Goal: Task Accomplishment & Management: Use online tool/utility

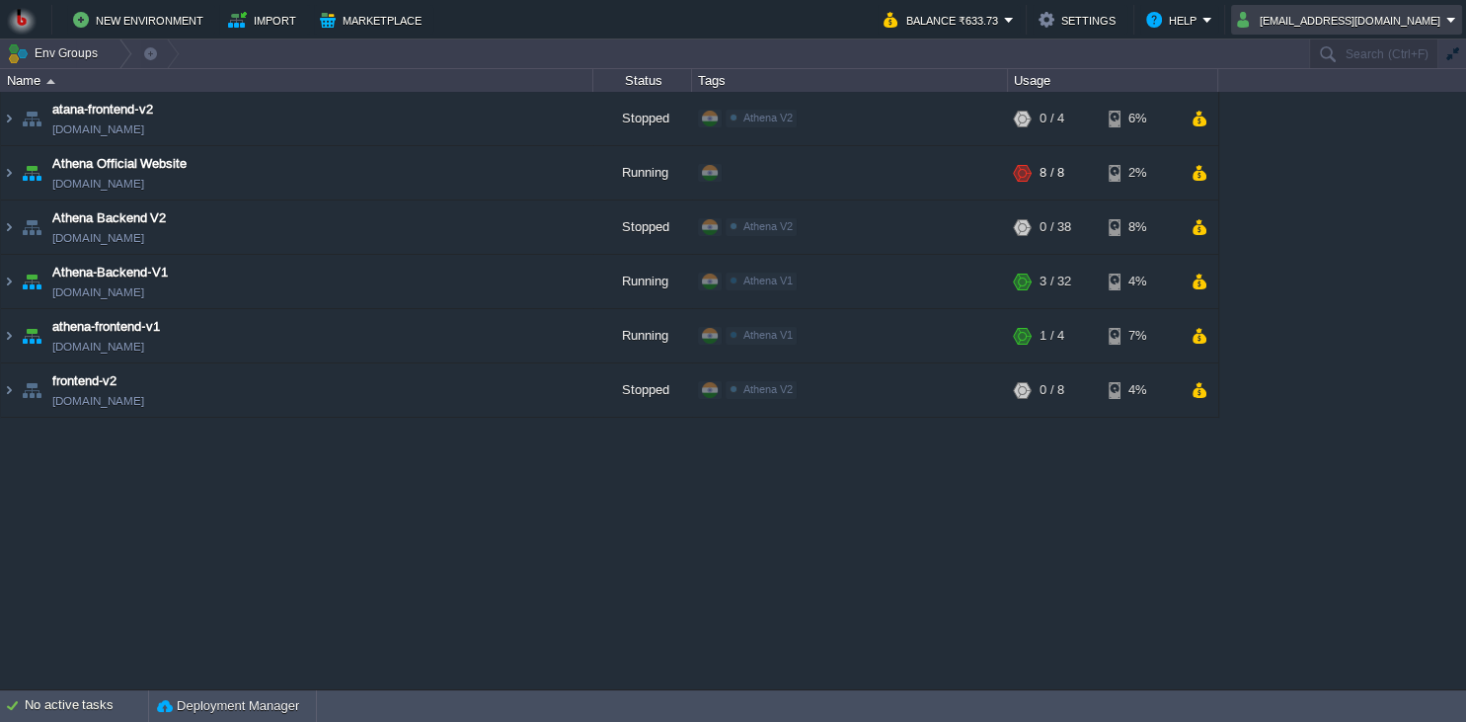
click at [1348, 24] on button "[EMAIL_ADDRESS][DOMAIN_NAME]" at bounding box center [1341, 20] width 209 height 24
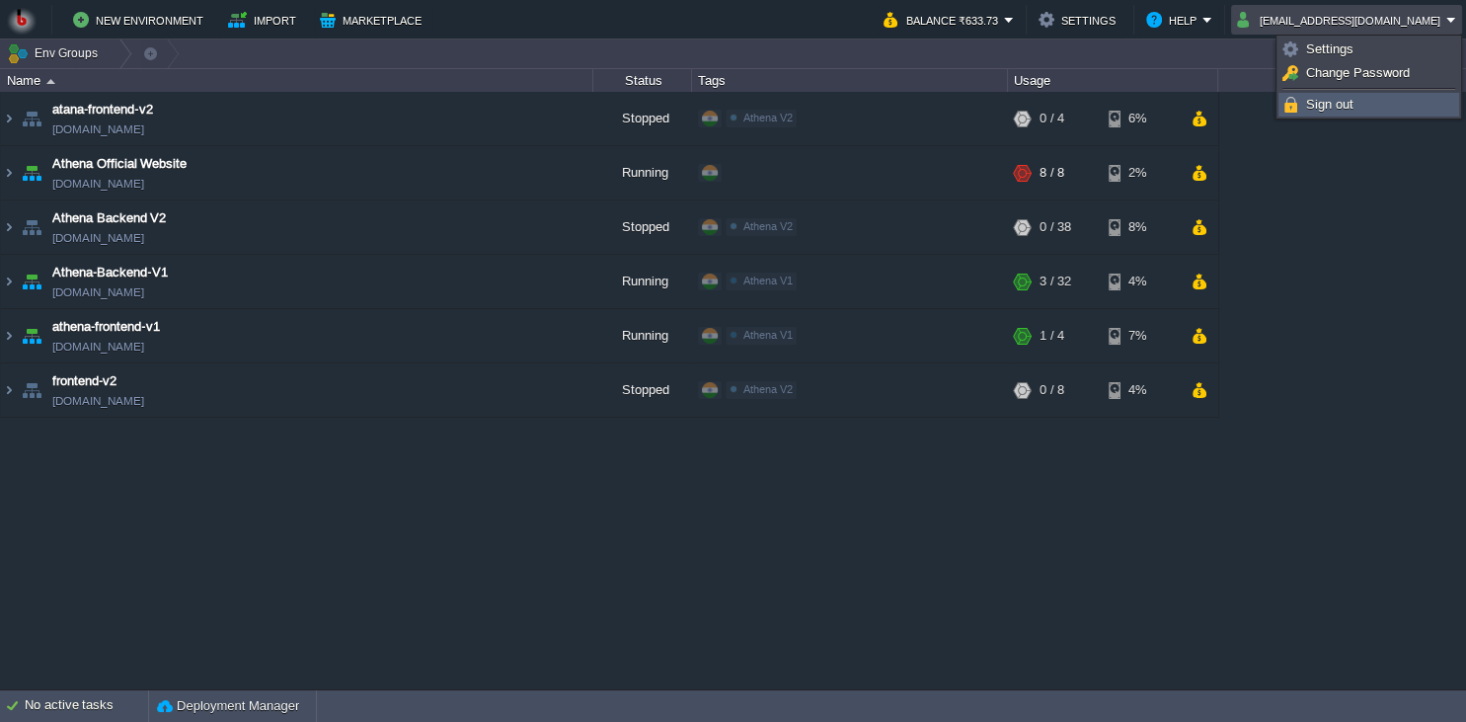
click at [1321, 113] on link "Sign out" at bounding box center [1369, 105] width 179 height 22
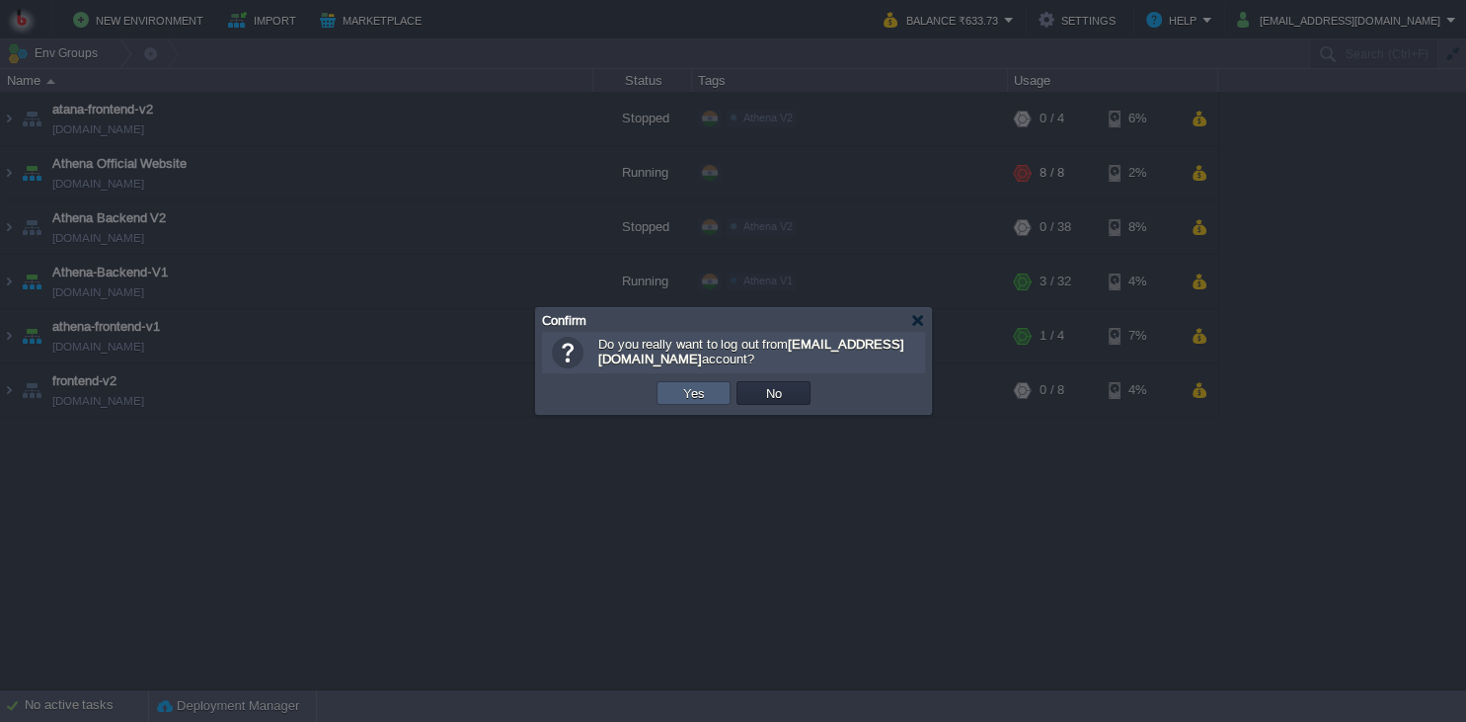
click at [677, 397] on td "Yes" at bounding box center [694, 393] width 74 height 24
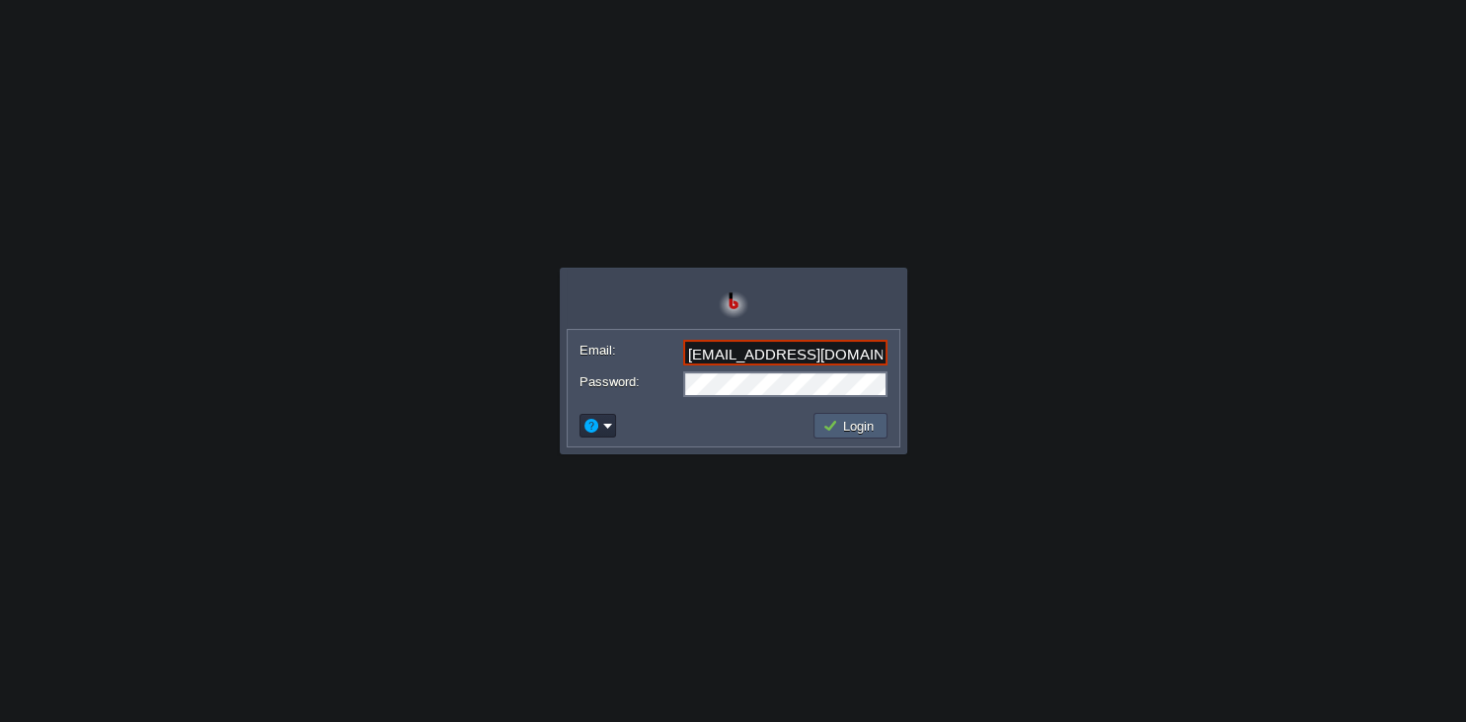
type input "shiningstaramit@yahoo.com"
click at [842, 427] on button "Login" at bounding box center [850, 426] width 57 height 18
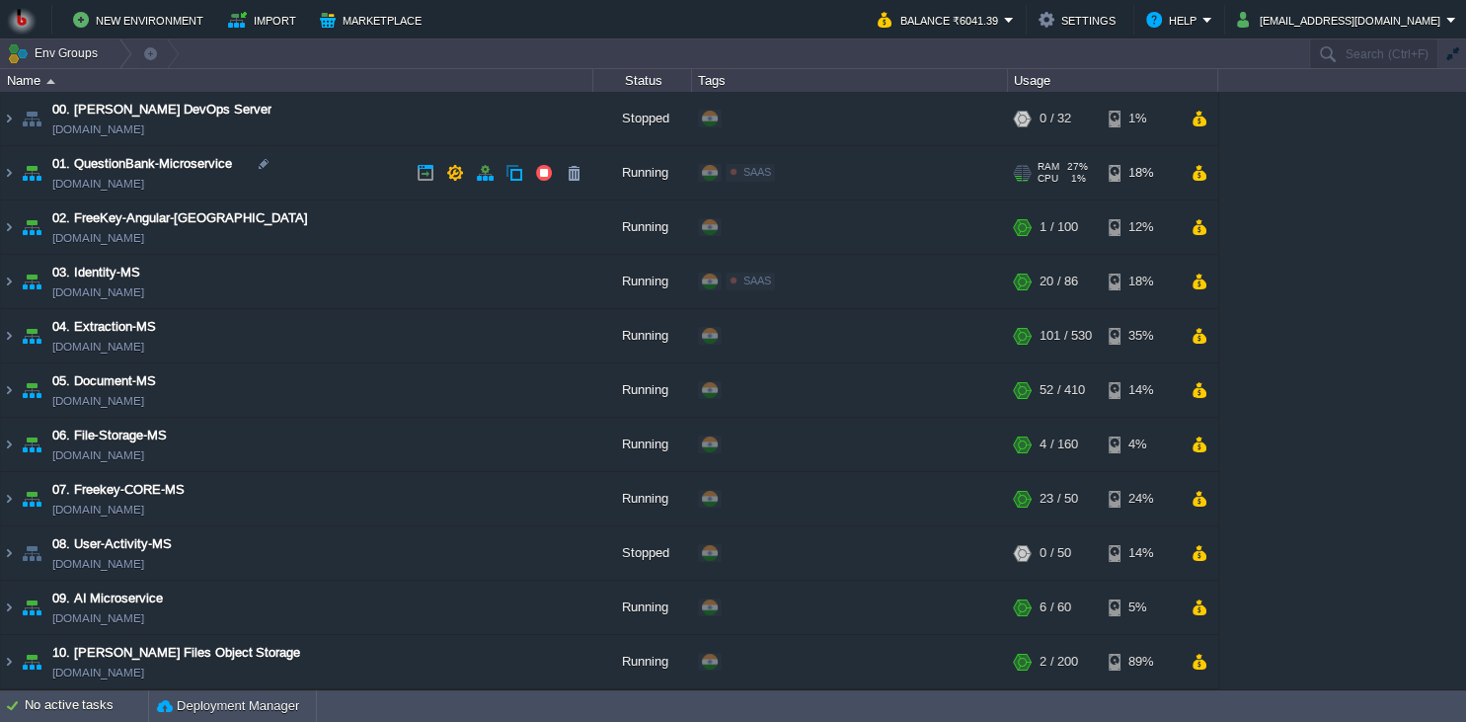
click at [338, 176] on td "01. QuestionBank-Microservice questionbank-microservice.in1.bitss.cloud" at bounding box center [297, 173] width 592 height 54
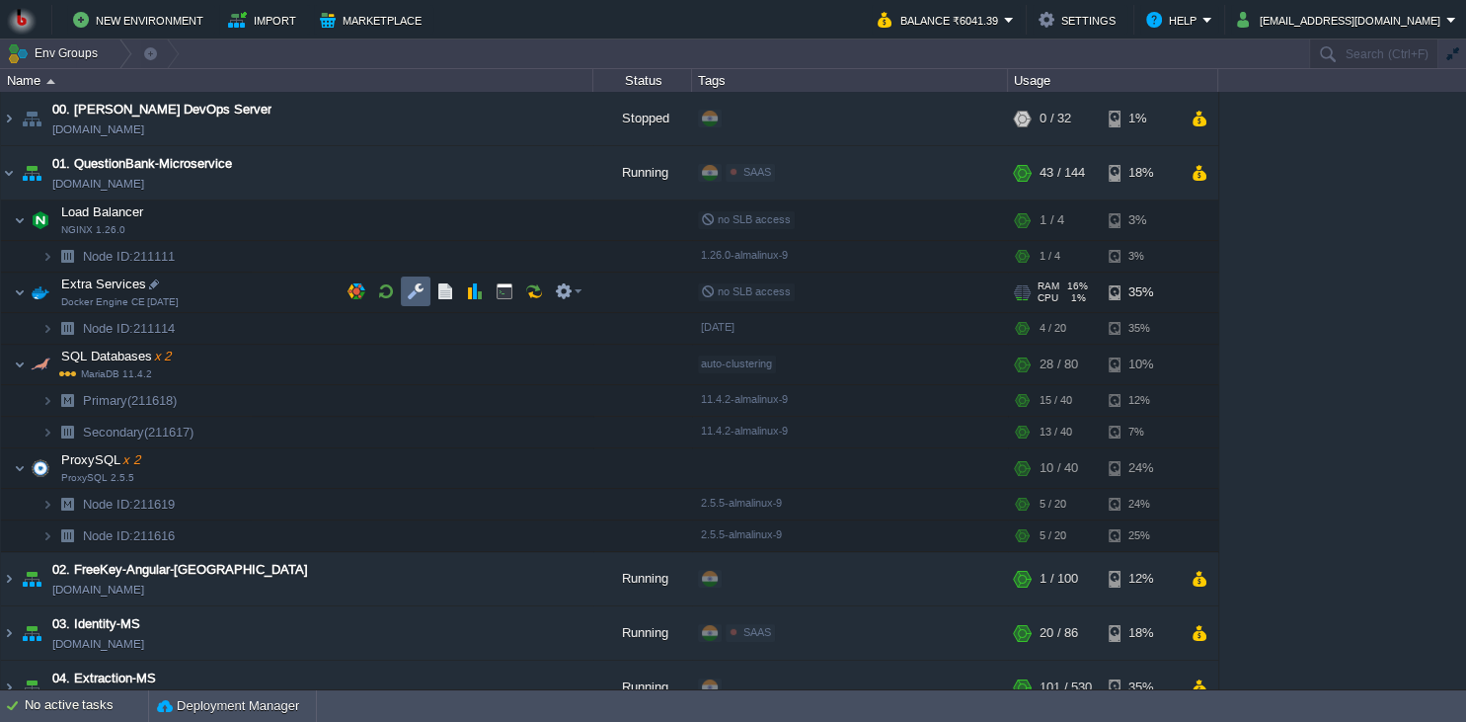
click at [412, 294] on button "button" at bounding box center [416, 291] width 18 height 18
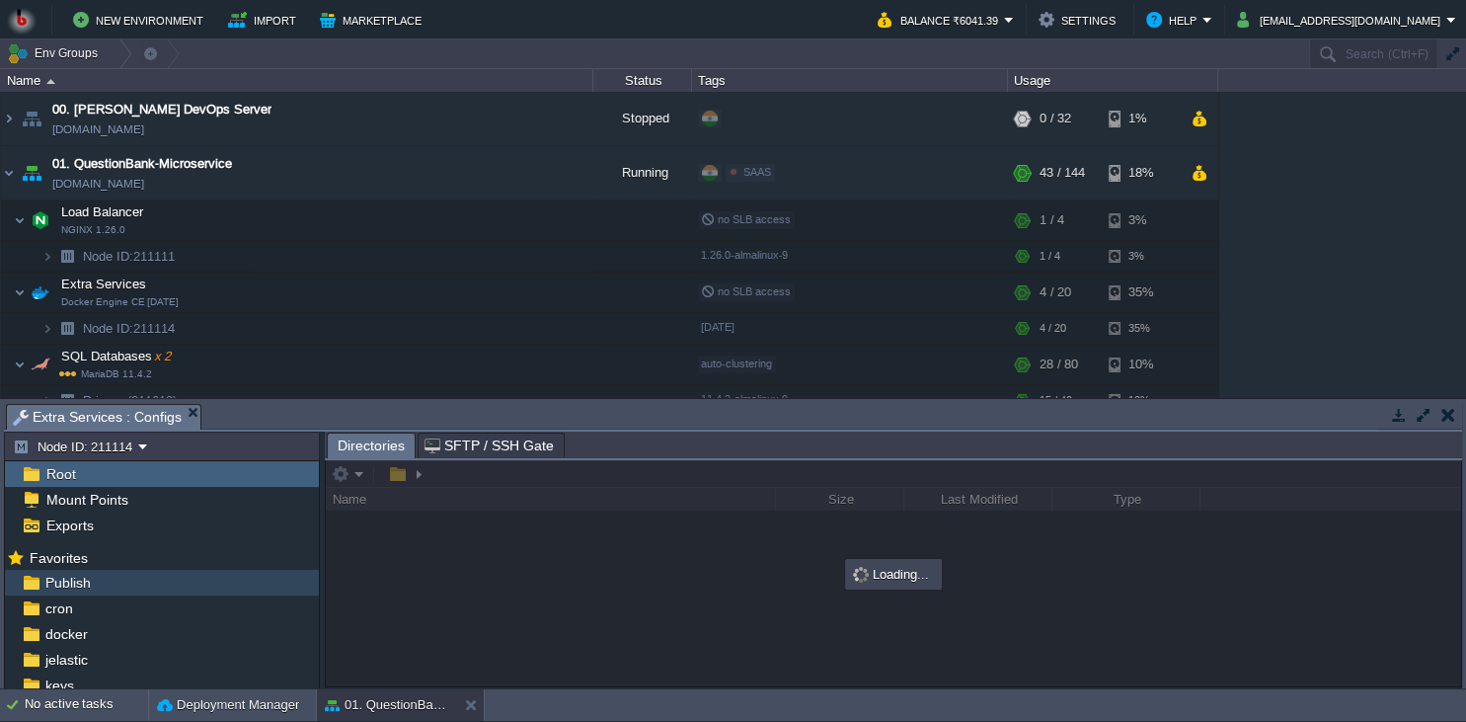
click at [132, 583] on div "Publish" at bounding box center [162, 583] width 314 height 26
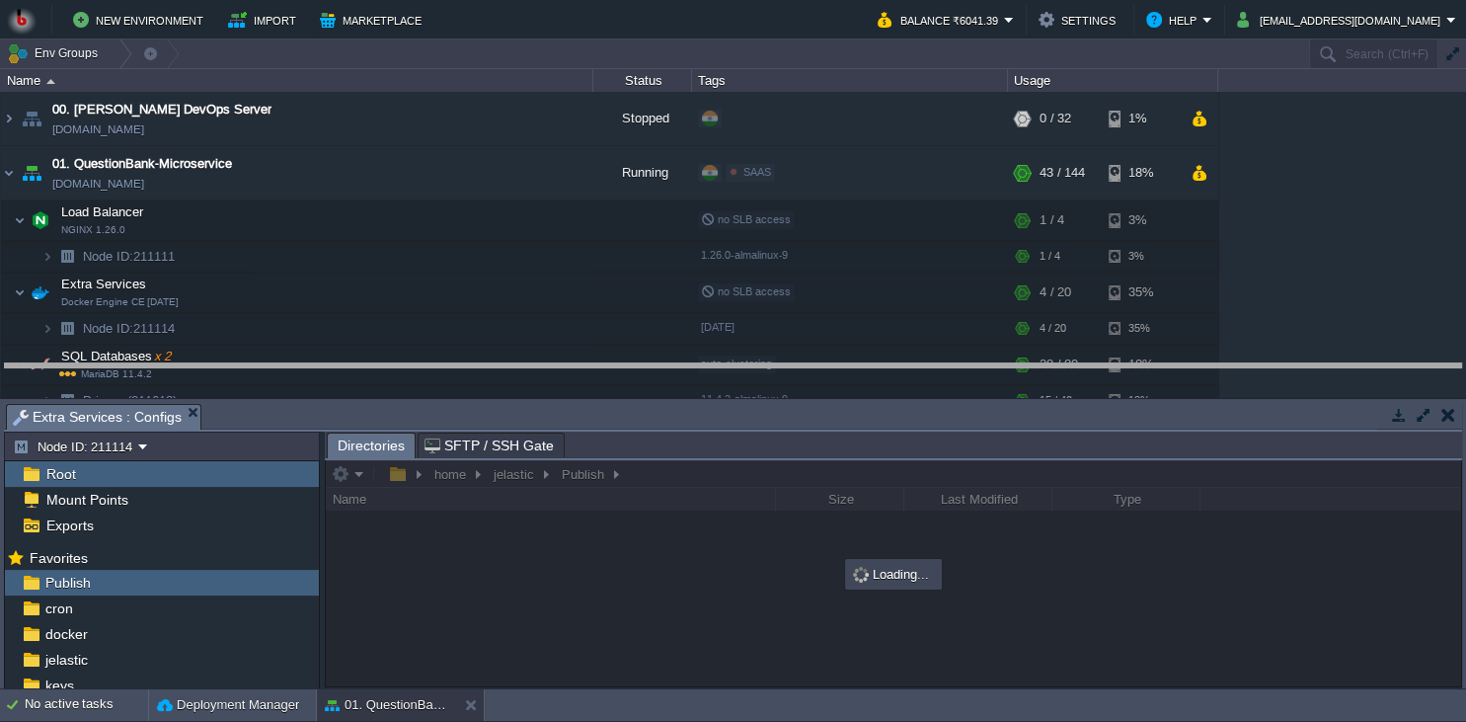
drag, startPoint x: 650, startPoint y: 415, endPoint x: 658, endPoint y: 299, distance: 115.8
click at [658, 299] on body "New Environment Import Marketplace Bonus ₹0.00 Upgrade Account Balance ₹6041.39…" at bounding box center [733, 361] width 1466 height 722
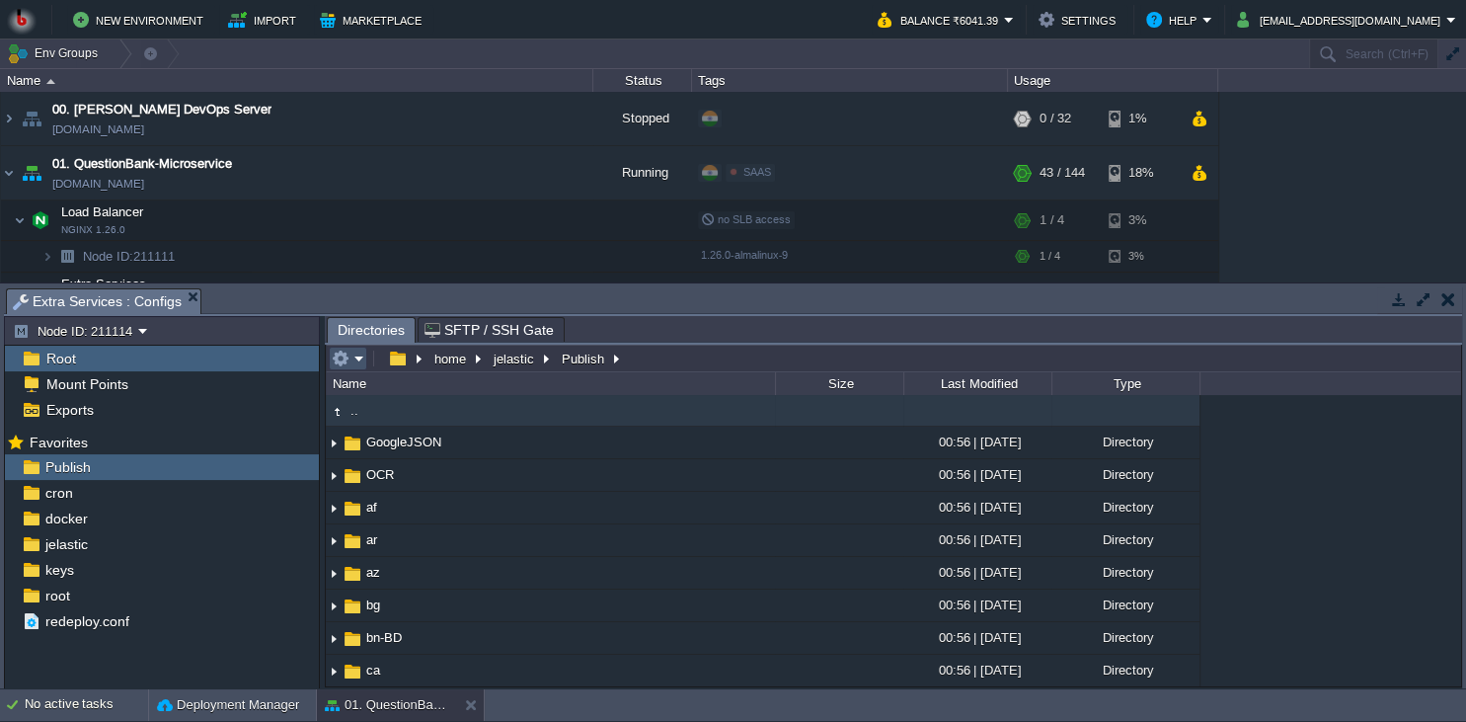
click at [345, 357] on button "button" at bounding box center [341, 359] width 18 height 18
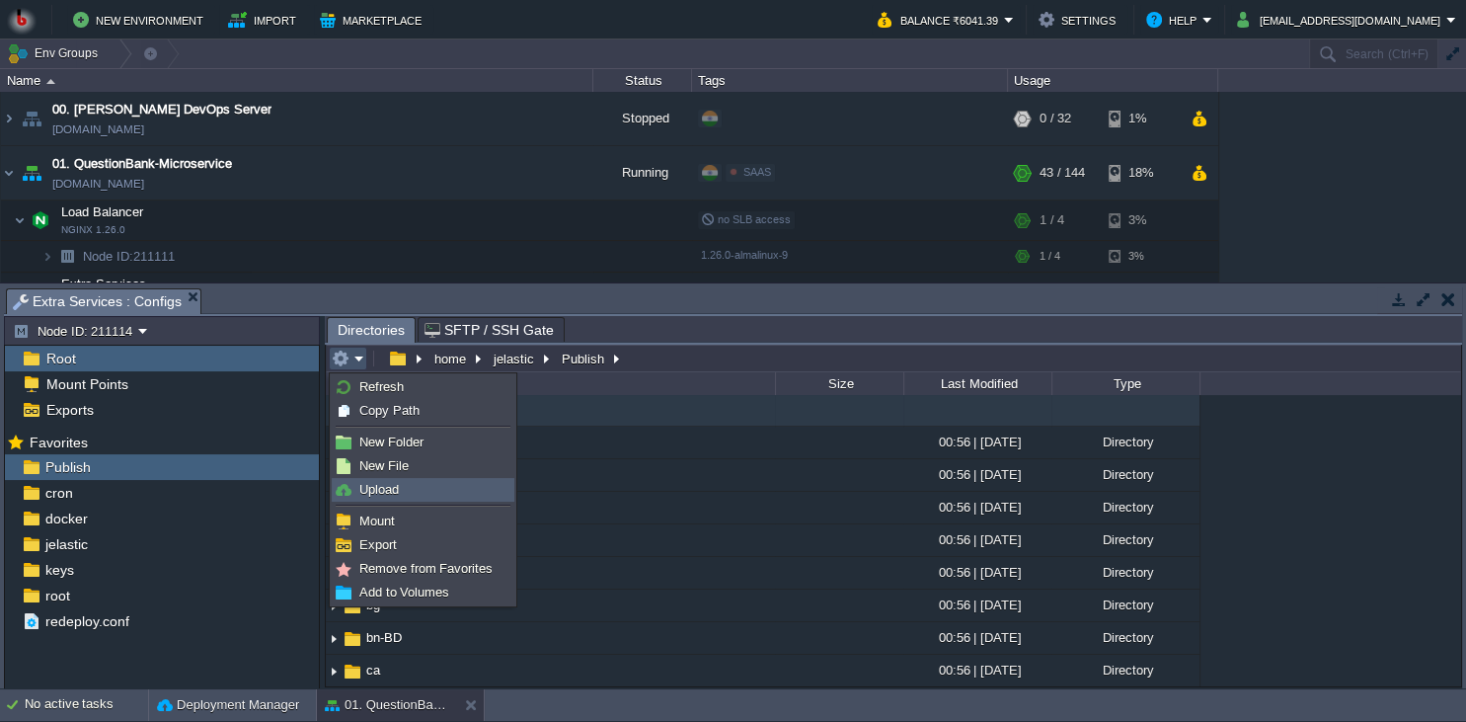
click at [361, 488] on span "Upload" at bounding box center [378, 489] width 39 height 15
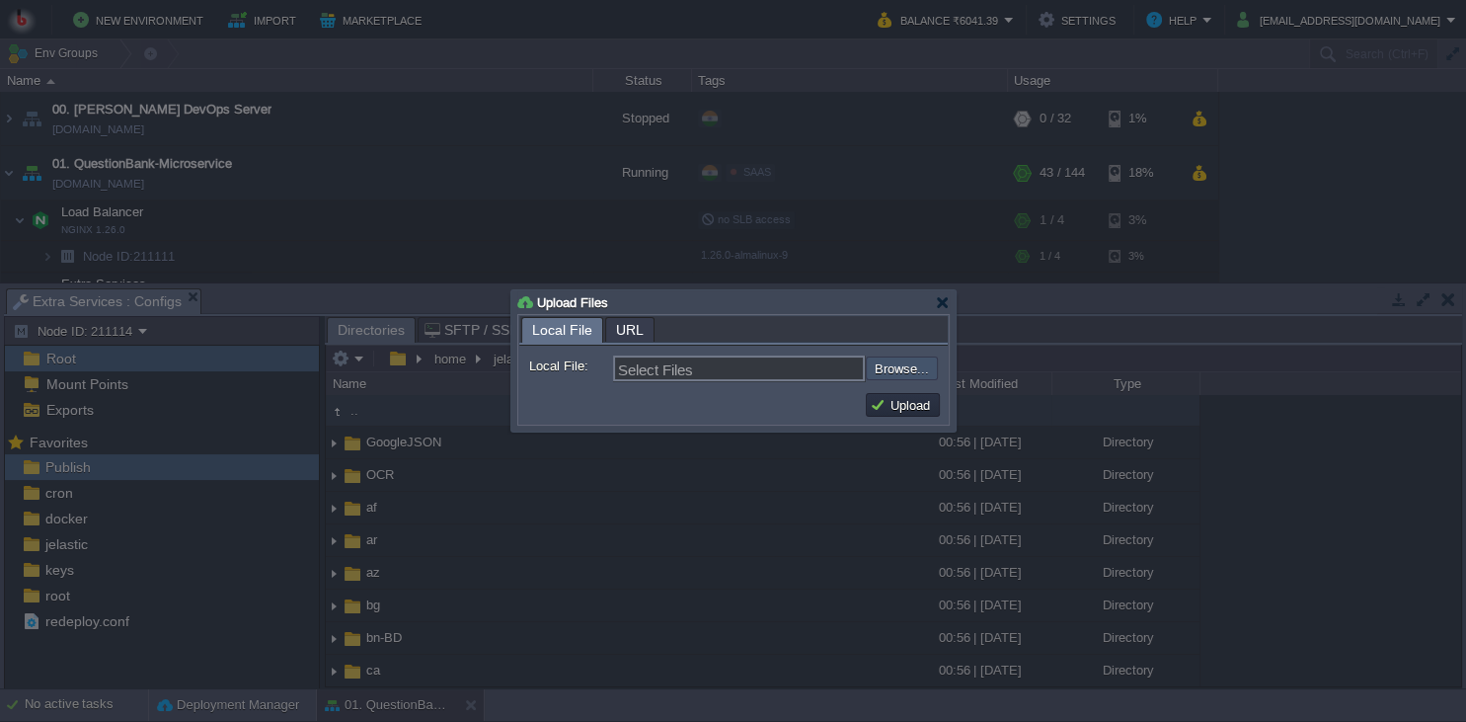
click at [904, 365] on input "file" at bounding box center [813, 368] width 250 height 24
type input "C:\fakepath\QuestionBankApp.dll"
type input "QuestionBankApp.dll"
click at [897, 409] on button "Upload" at bounding box center [903, 405] width 66 height 18
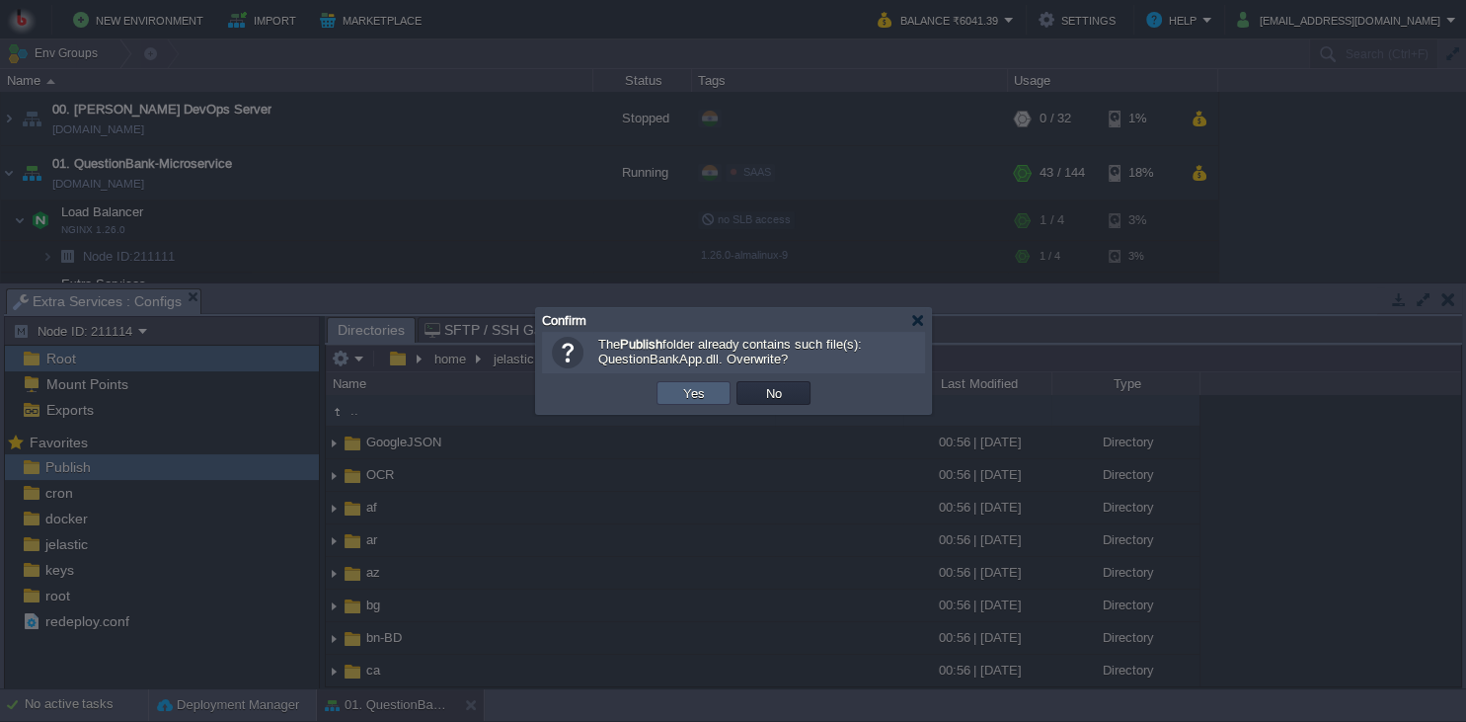
click at [697, 397] on button "Yes" at bounding box center [694, 393] width 34 height 18
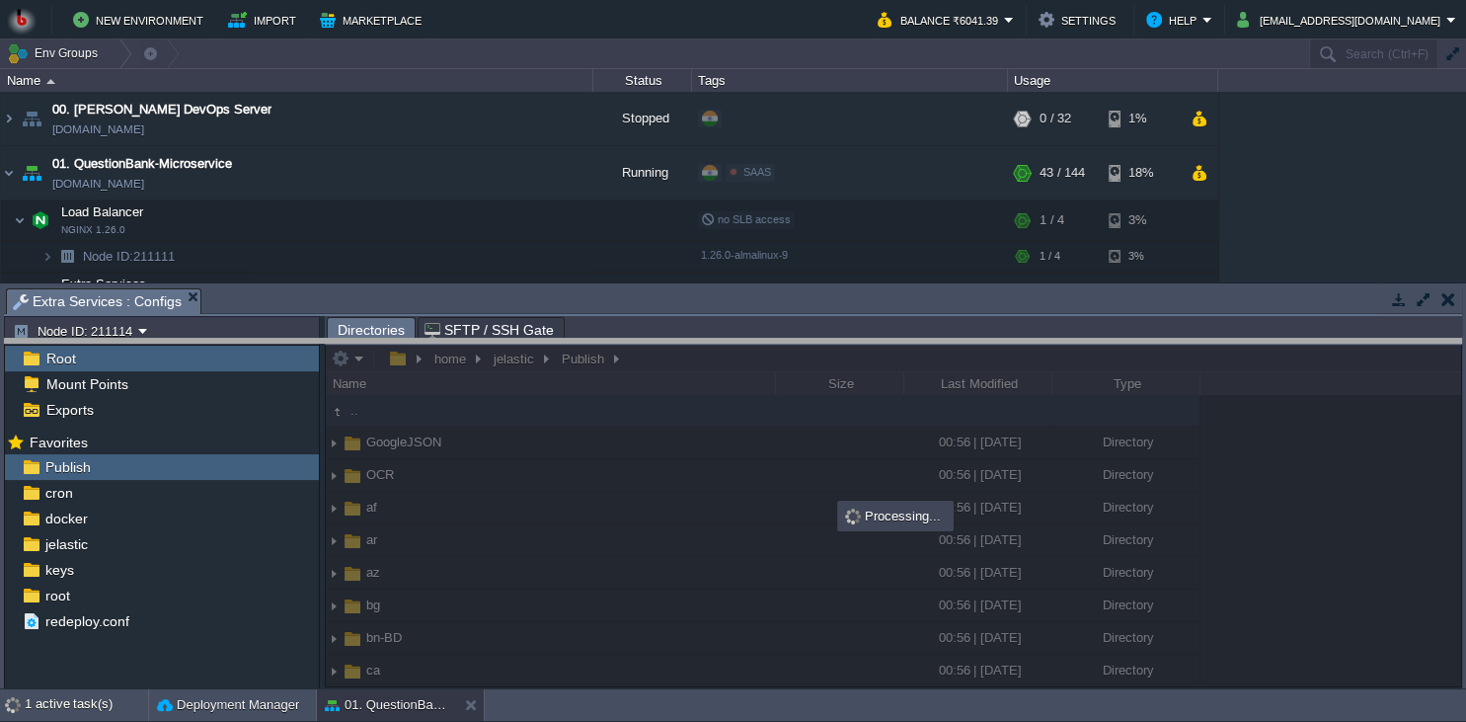
drag, startPoint x: 955, startPoint y: 292, endPoint x: 940, endPoint y: 346, distance: 55.3
click at [940, 346] on body "New Environment Import Marketplace Bonus ₹0.00 Upgrade Account Balance ₹6041.39…" at bounding box center [733, 361] width 1466 height 722
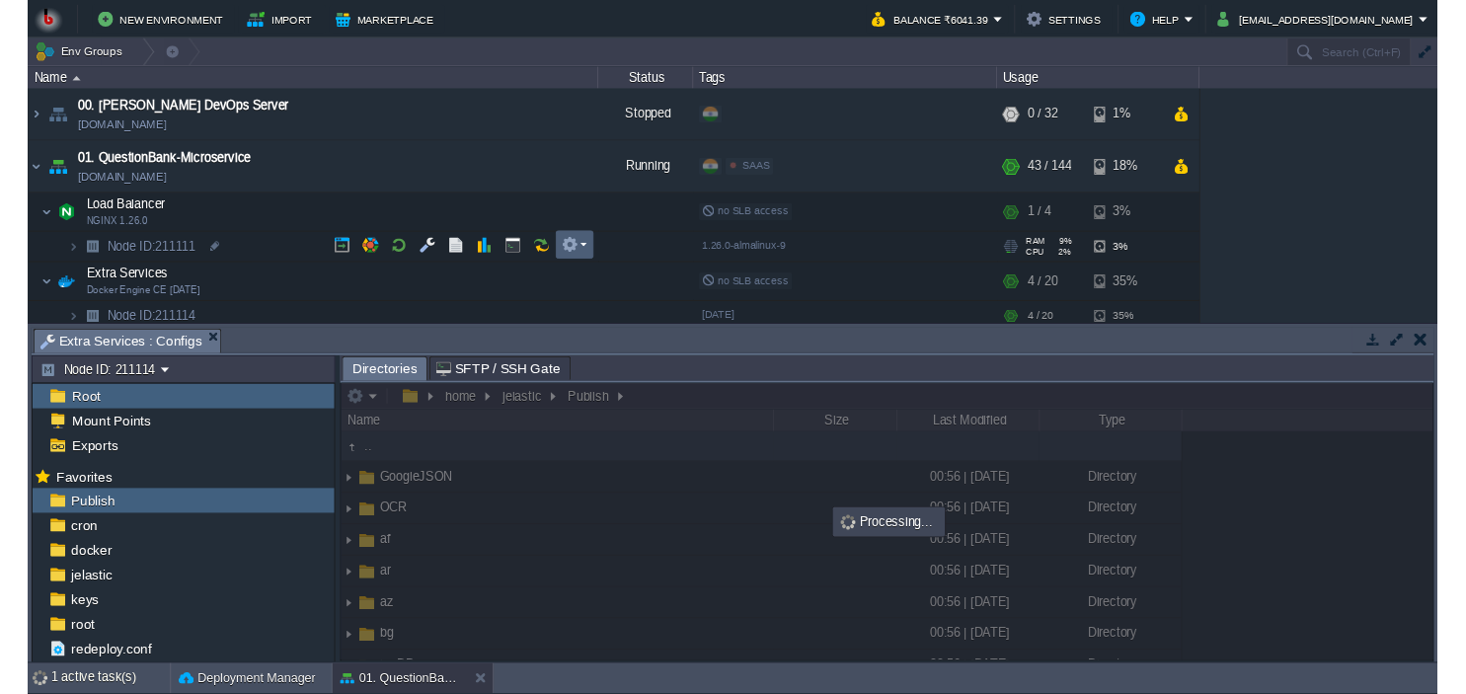
scroll to position [90, 0]
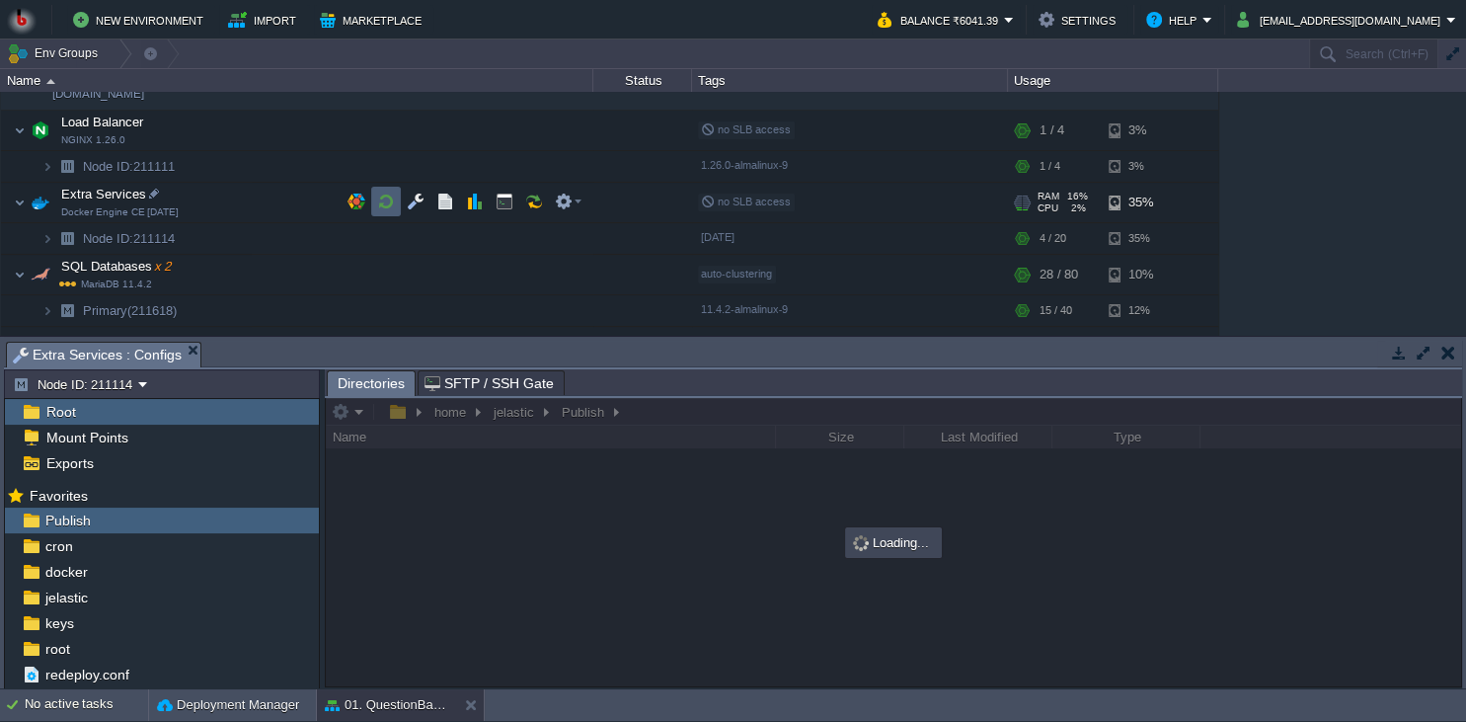
click at [384, 202] on button "button" at bounding box center [386, 202] width 18 height 18
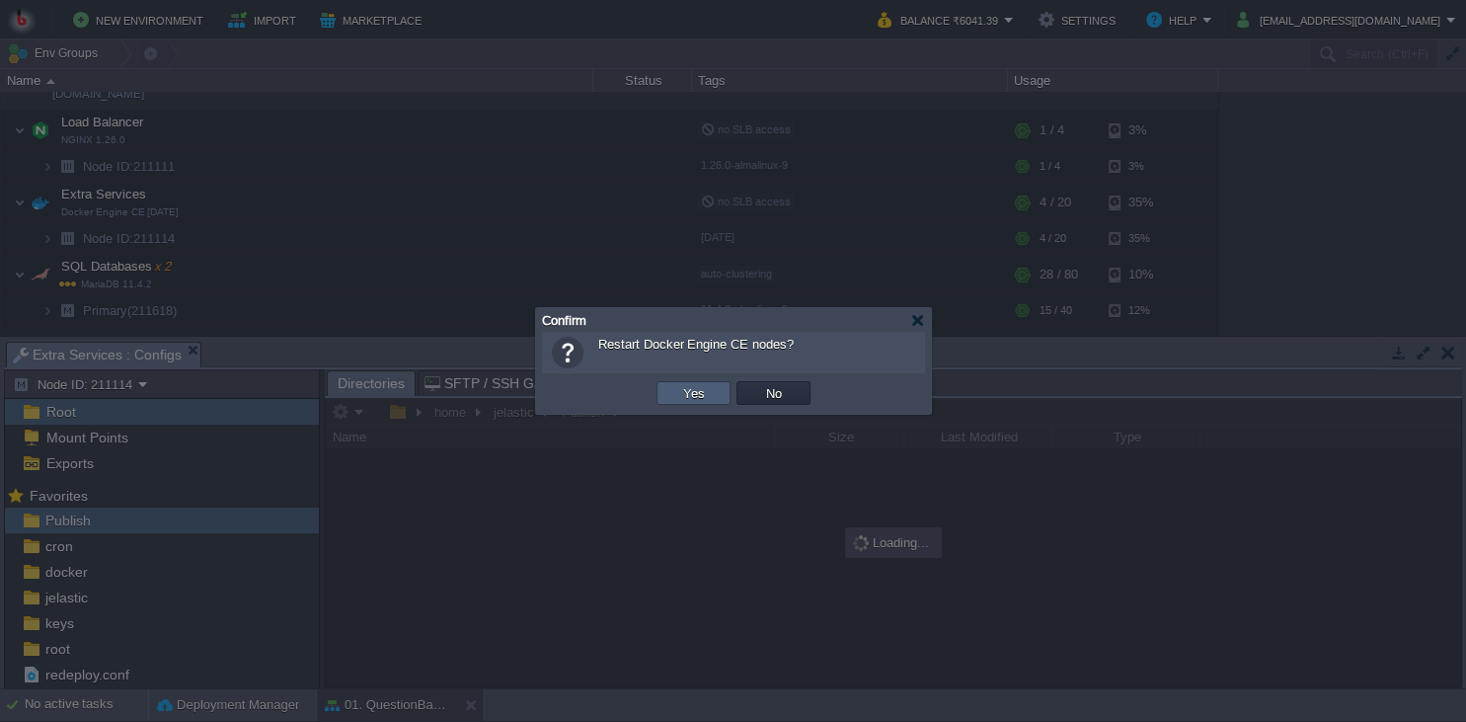
click at [705, 396] on button "Yes" at bounding box center [694, 393] width 34 height 18
